Goal: Navigation & Orientation: Find specific page/section

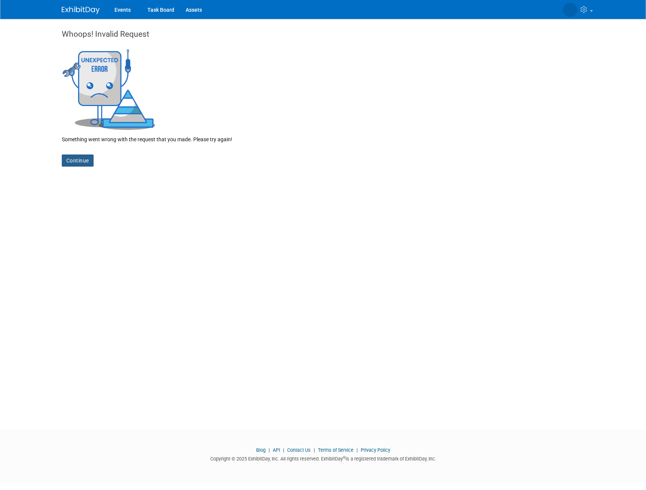
click at [67, 159] on link "Continue" at bounding box center [78, 161] width 32 height 12
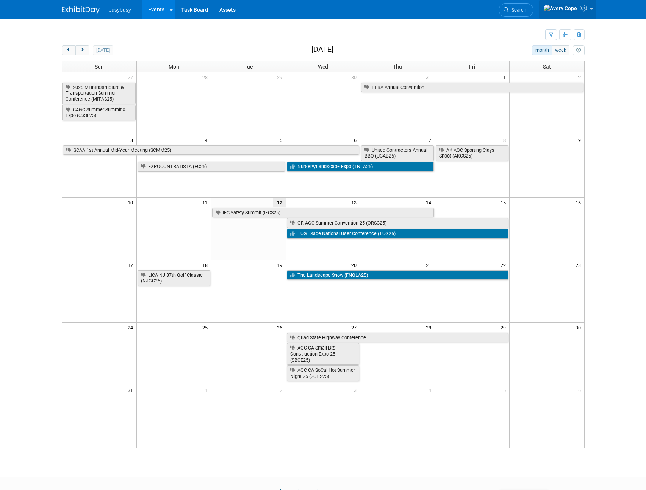
click at [566, 6] on img at bounding box center [560, 8] width 34 height 8
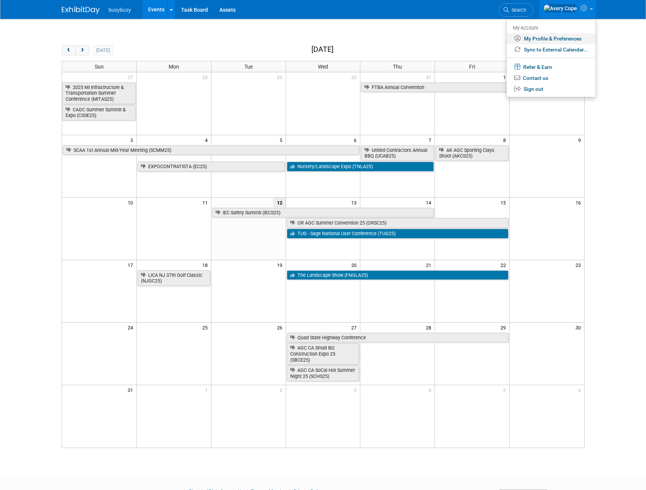
click at [560, 38] on link "My Profile & Preferences" at bounding box center [550, 38] width 89 height 11
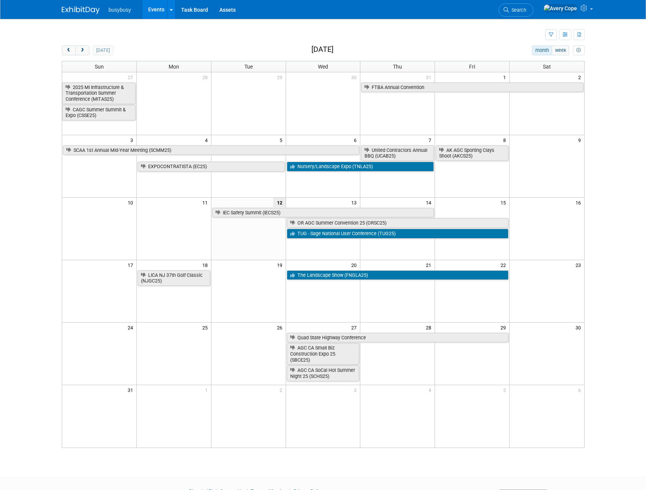
click at [28, 164] on body "busybusy Events Recently Viewed Events: TUG - Sage National User Conference (TU…" at bounding box center [323, 245] width 646 height 490
click at [228, 44] on div "New Event Duplicate Event Warning There is another event in your workspace with…" at bounding box center [323, 241] width 534 height 444
